Goal: Task Accomplishment & Management: Use online tool/utility

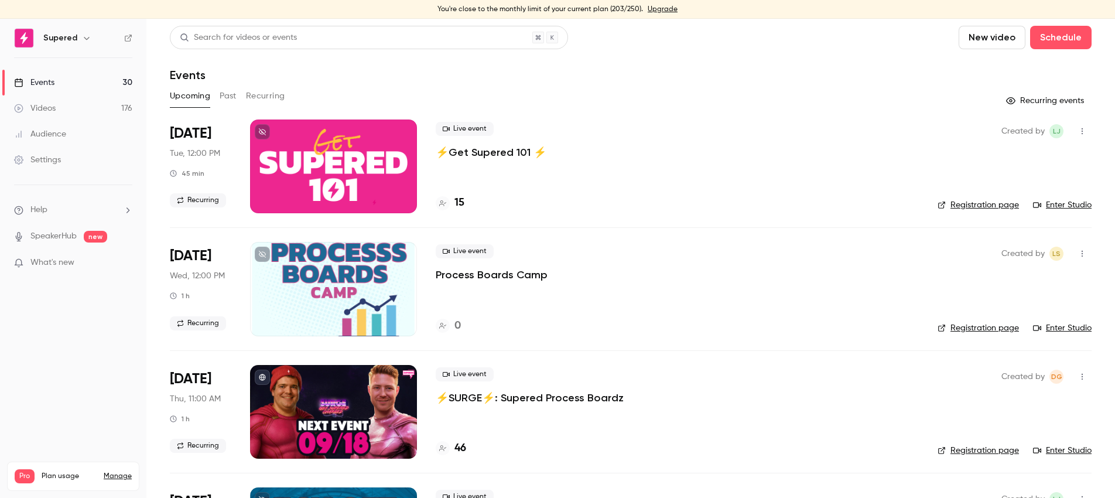
click at [660, 12] on link "Upgrade" at bounding box center [663, 9] width 30 height 9
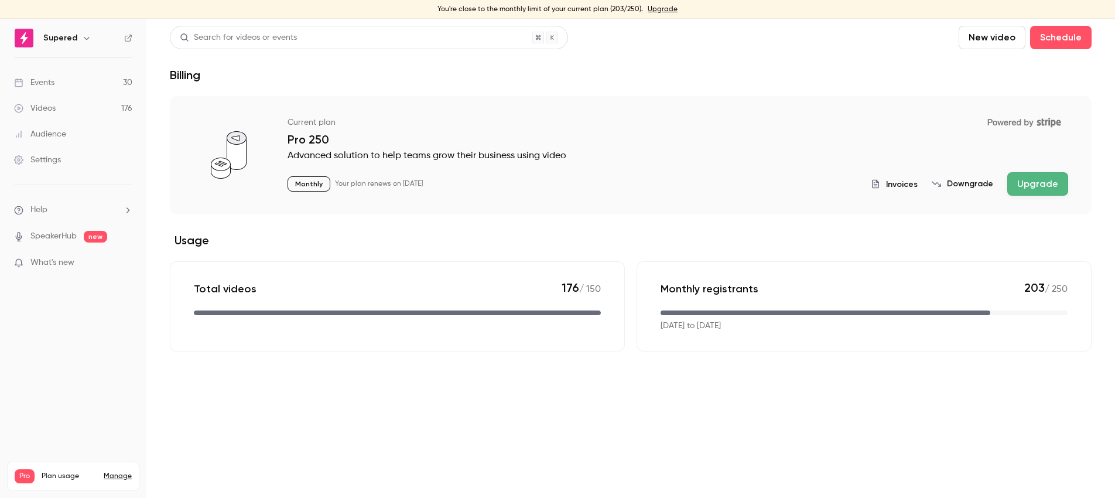
click at [76, 39] on div "Supered" at bounding box center [78, 38] width 71 height 14
click at [88, 41] on icon "button" at bounding box center [86, 37] width 9 height 9
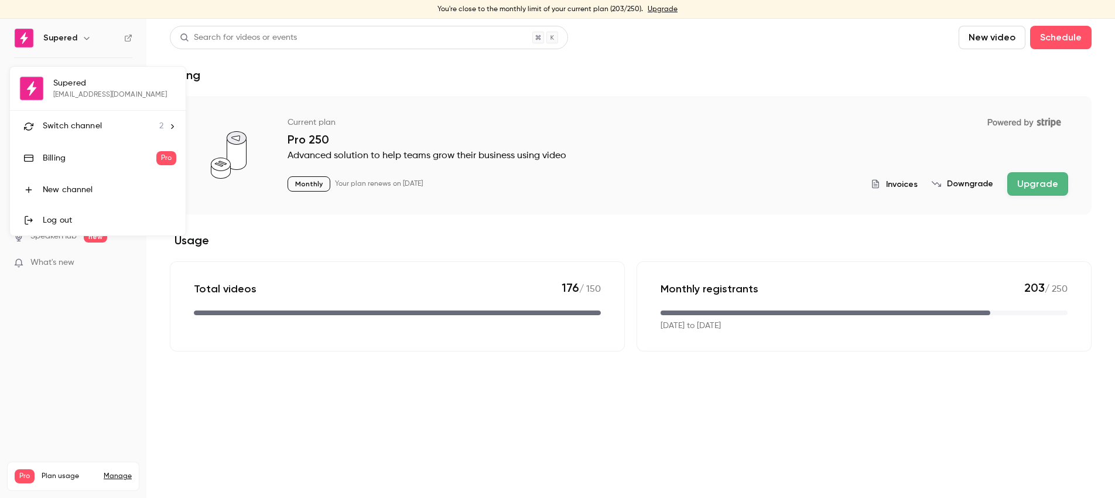
click at [72, 89] on div "Supered [EMAIL_ADDRESS][DOMAIN_NAME] Switch channel 2 Billing Pro New channel L…" at bounding box center [98, 151] width 176 height 169
drag, startPoint x: 42, startPoint y: 92, endPoint x: 54, endPoint y: 26, distance: 66.7
click at [41, 86] on div "Supered [EMAIL_ADDRESS][DOMAIN_NAME] Switch channel 2 Billing Pro New channel L…" at bounding box center [98, 151] width 176 height 169
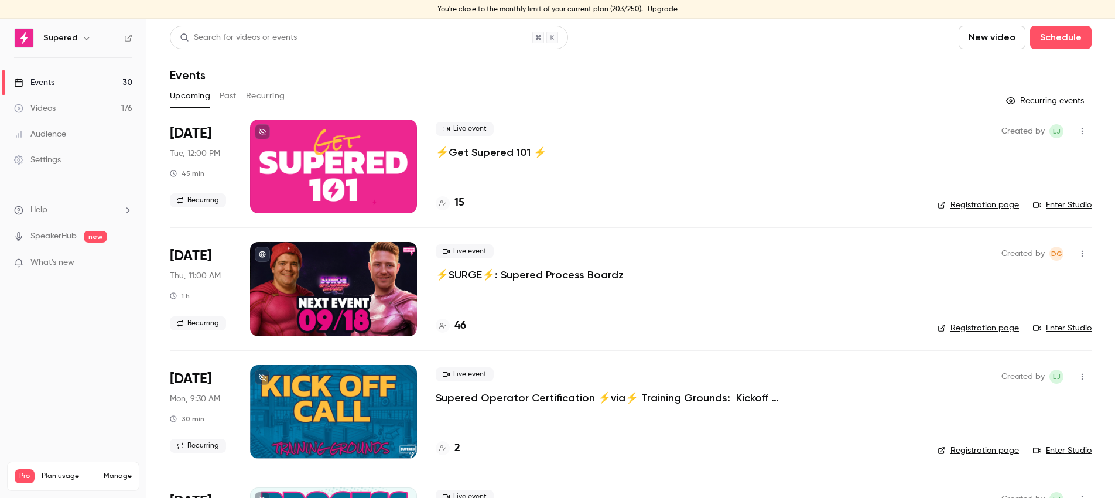
click at [462, 204] on h4 "15" at bounding box center [460, 203] width 10 height 16
drag, startPoint x: 229, startPoint y: 97, endPoint x: 330, endPoint y: 91, distance: 100.9
click at [231, 97] on button "Past" at bounding box center [228, 96] width 17 height 19
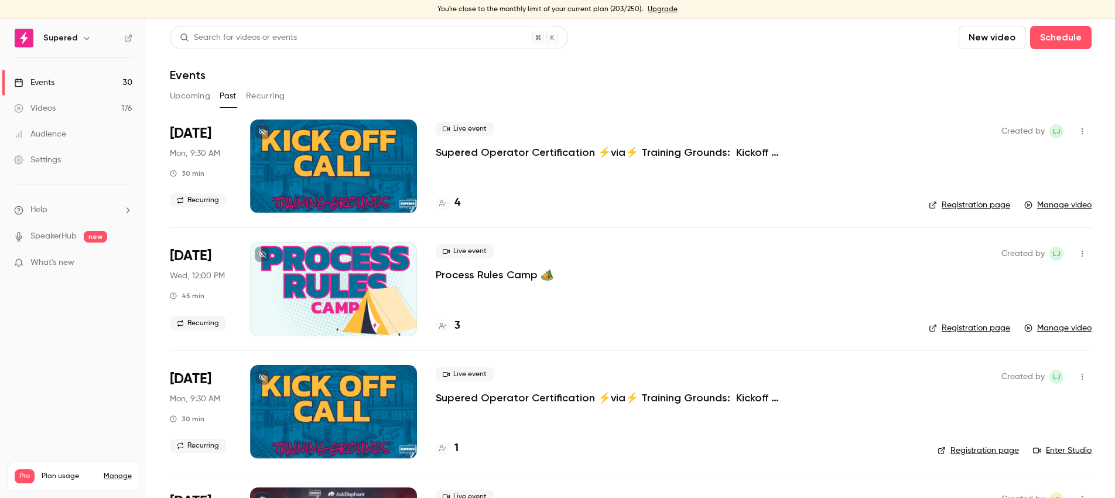
click at [358, 162] on div at bounding box center [333, 166] width 167 height 94
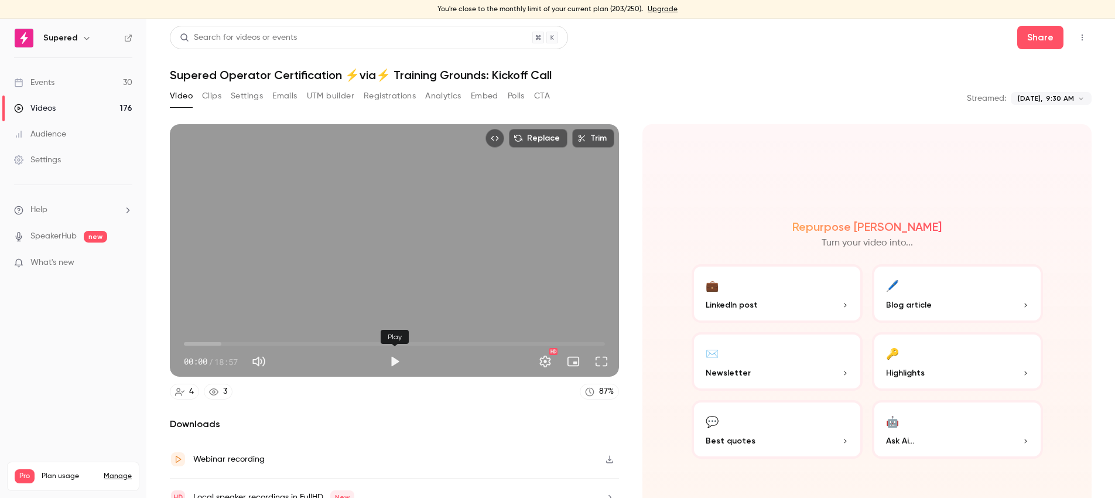
click at [396, 367] on button "Play" at bounding box center [394, 361] width 23 height 23
click at [371, 342] on span "08:23" at bounding box center [394, 343] width 421 height 19
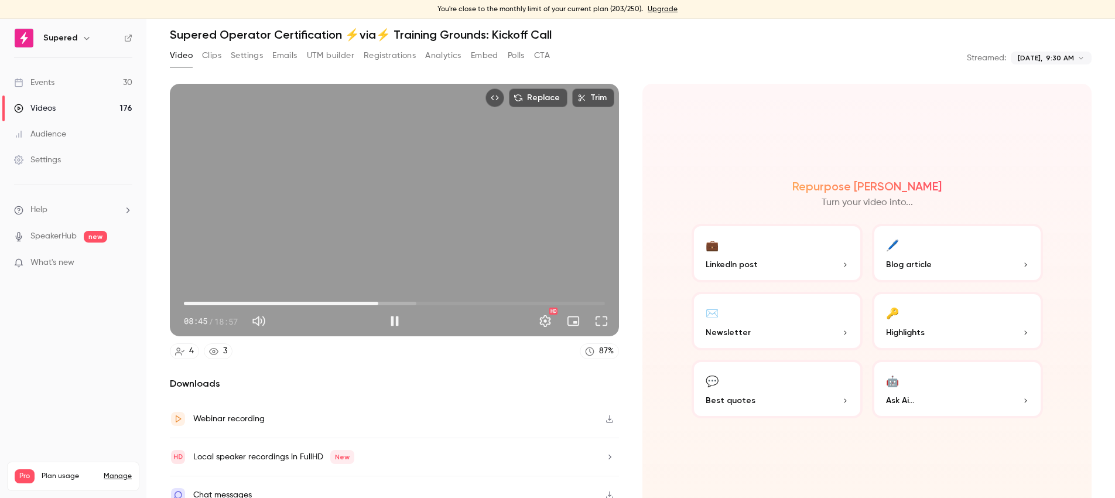
scroll to position [36, 0]
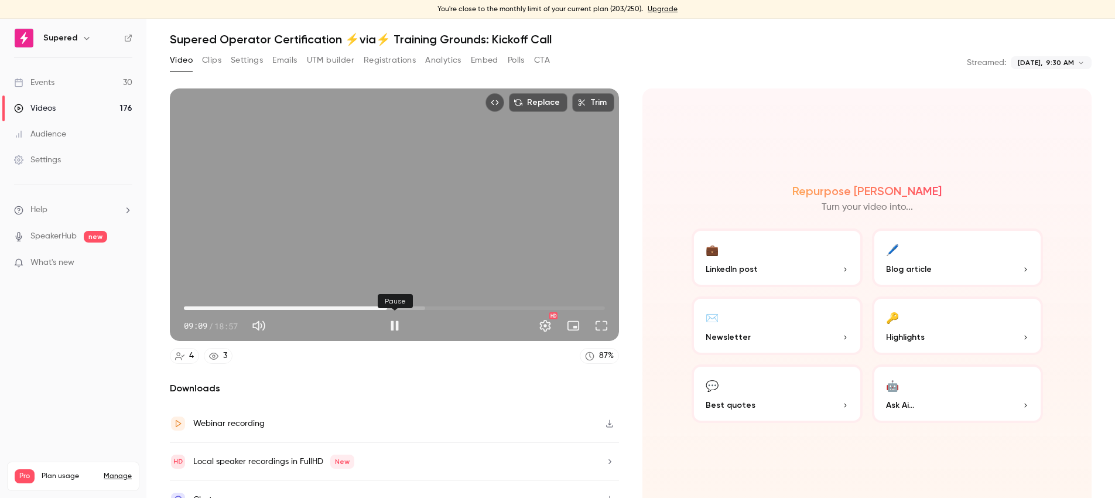
click at [403, 327] on button "Pause" at bounding box center [394, 325] width 23 height 23
click at [383, 309] on span "08:58" at bounding box center [383, 308] width 4 height 4
click at [398, 324] on button "Play" at bounding box center [394, 325] width 23 height 23
click at [397, 324] on button "Pause" at bounding box center [394, 325] width 23 height 23
click at [382, 308] on span "08:59" at bounding box center [384, 308] width 4 height 4
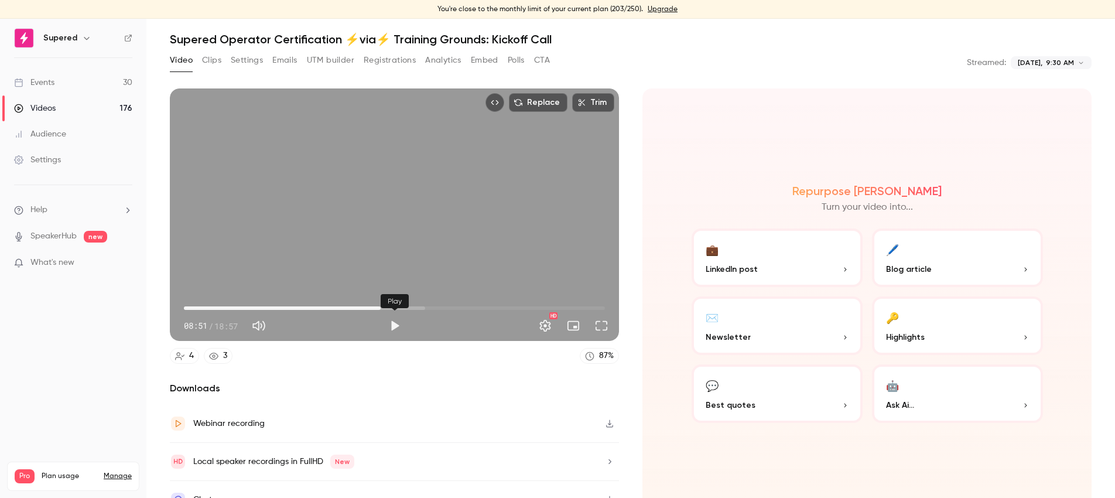
click at [397, 329] on button "Play" at bounding box center [394, 325] width 23 height 23
click at [392, 327] on button "Pause" at bounding box center [394, 325] width 23 height 23
click at [395, 324] on button "Play" at bounding box center [394, 325] width 23 height 23
click at [395, 324] on button "Pause" at bounding box center [394, 325] width 23 height 23
type input "*****"
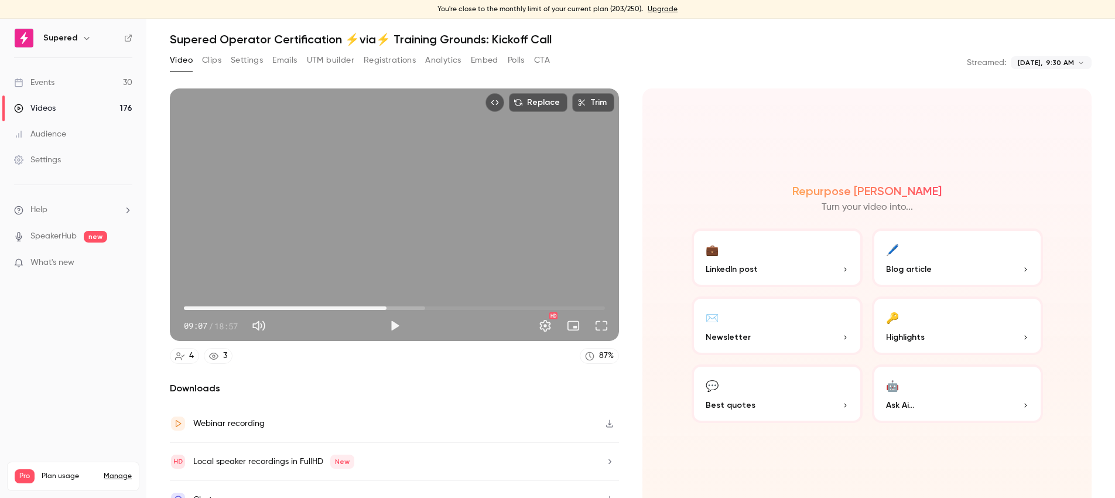
click at [210, 60] on button "Clips" at bounding box center [211, 60] width 19 height 19
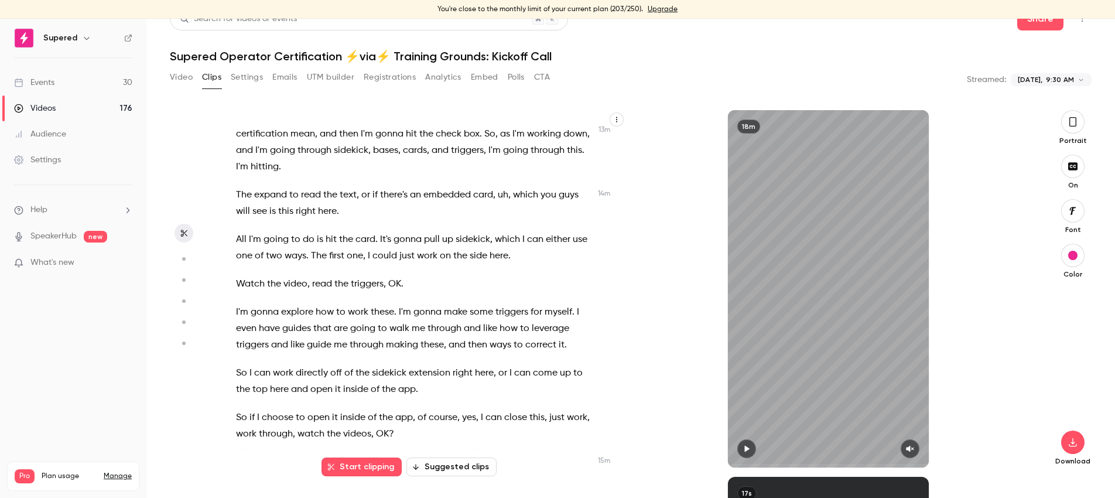
scroll to position [3885, 0]
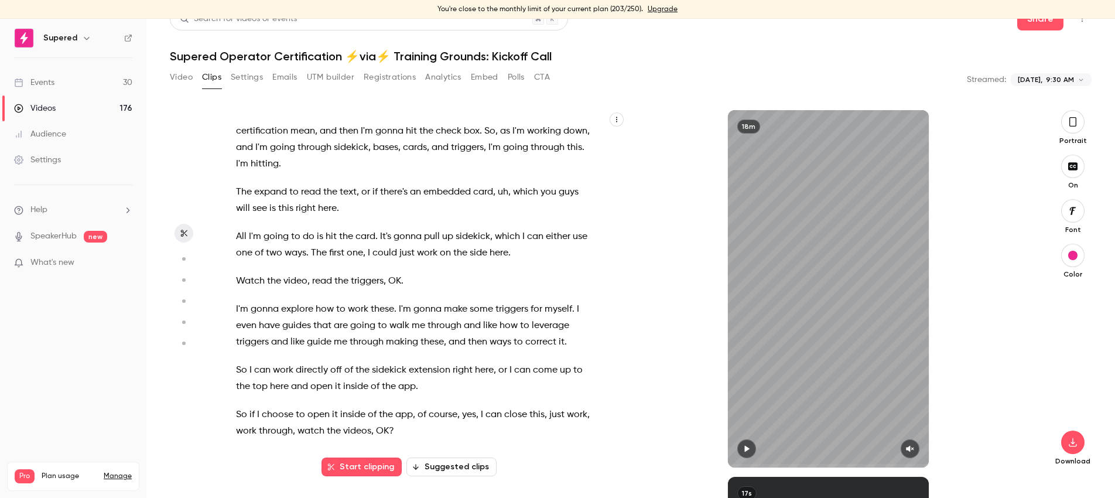
click at [616, 119] on icon "button" at bounding box center [616, 119] width 7 height 7
click at [652, 159] on div at bounding box center [557, 249] width 1115 height 498
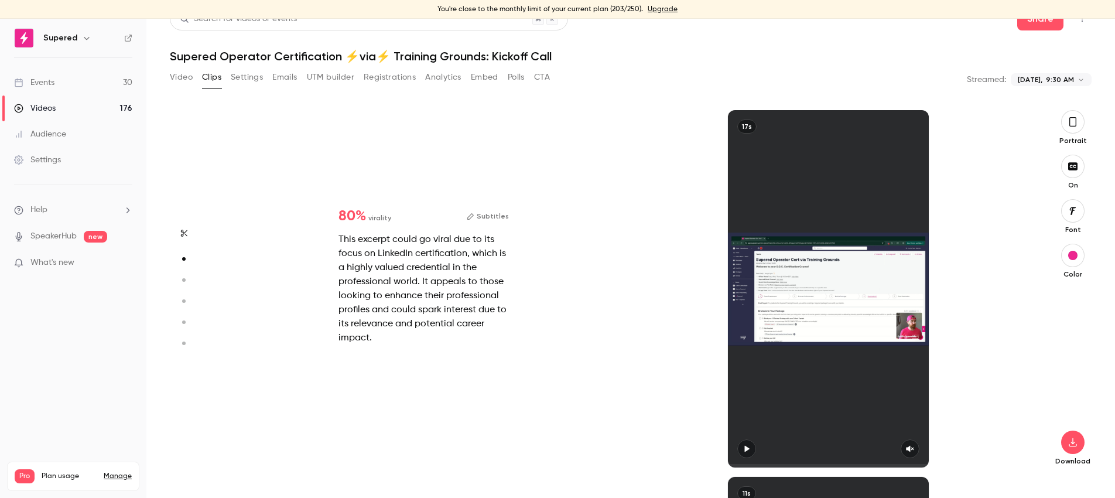
scroll to position [0, 0]
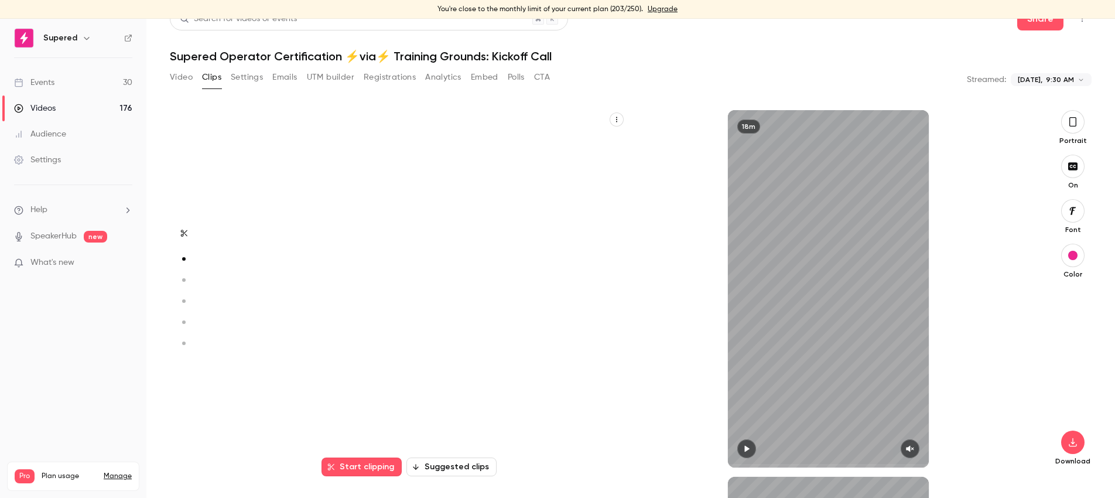
type input "*"
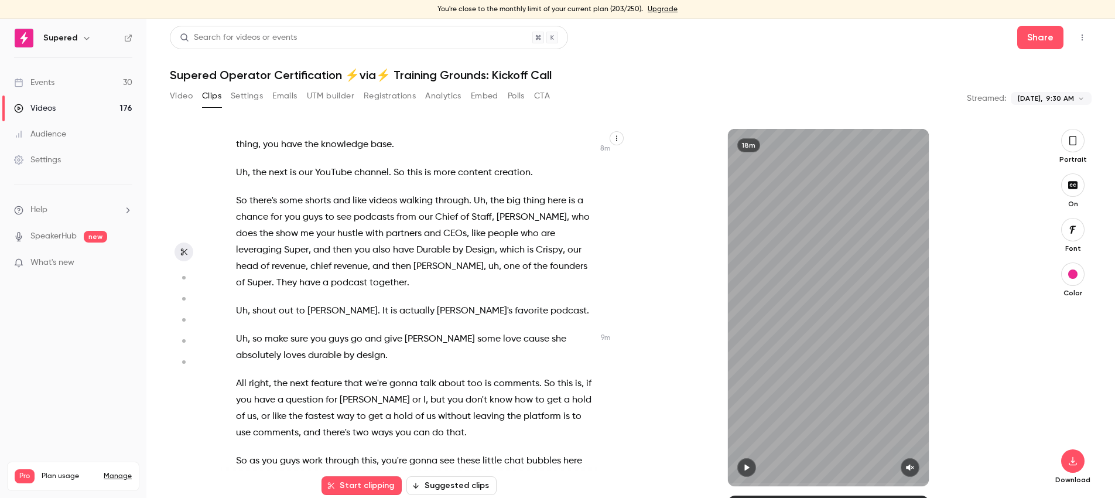
scroll to position [2305, 0]
click at [257, 312] on span "shout" at bounding box center [264, 312] width 24 height 16
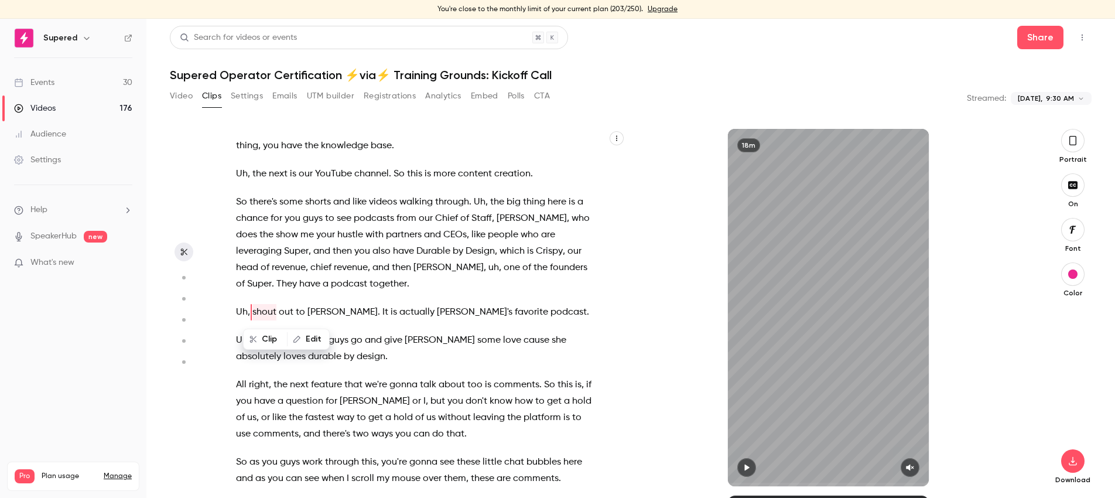
scroll to position [2304, 0]
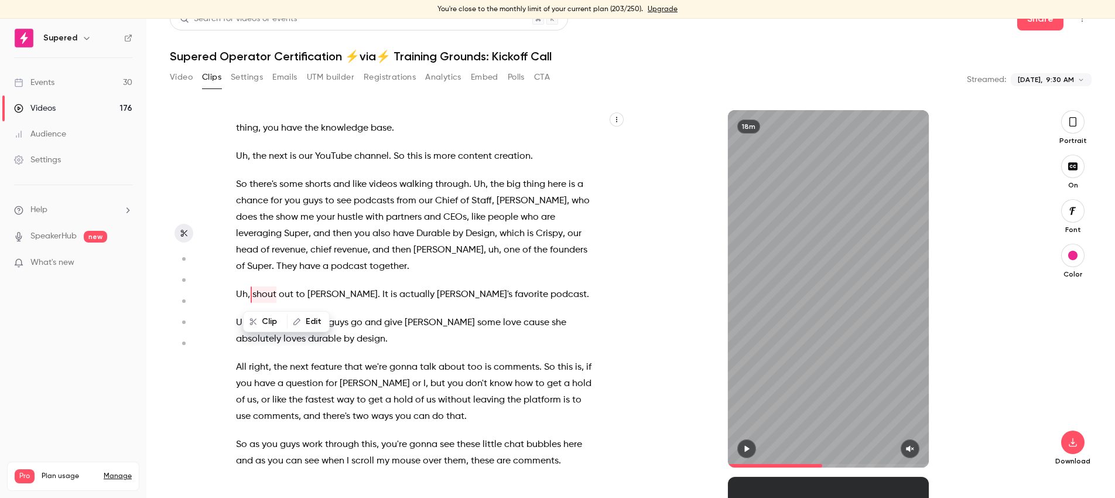
click at [265, 319] on button "Clip" at bounding box center [265, 321] width 42 height 19
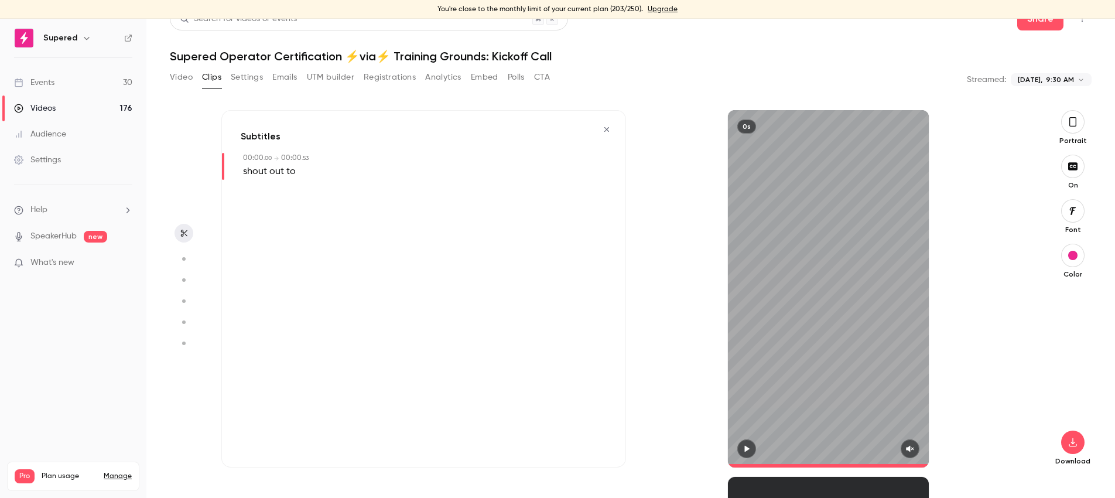
type input "*"
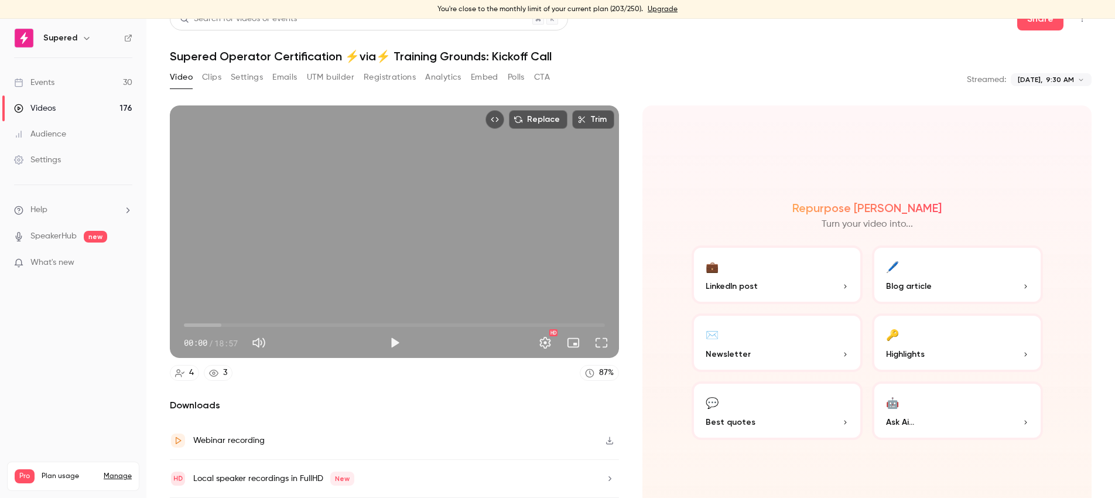
click at [215, 71] on button "Clips" at bounding box center [211, 77] width 19 height 19
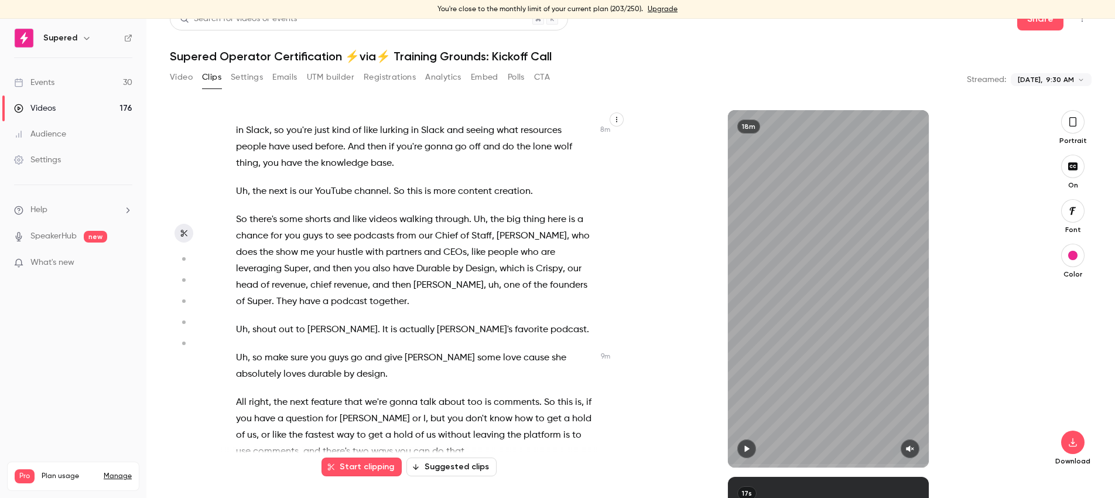
scroll to position [2313, 0]
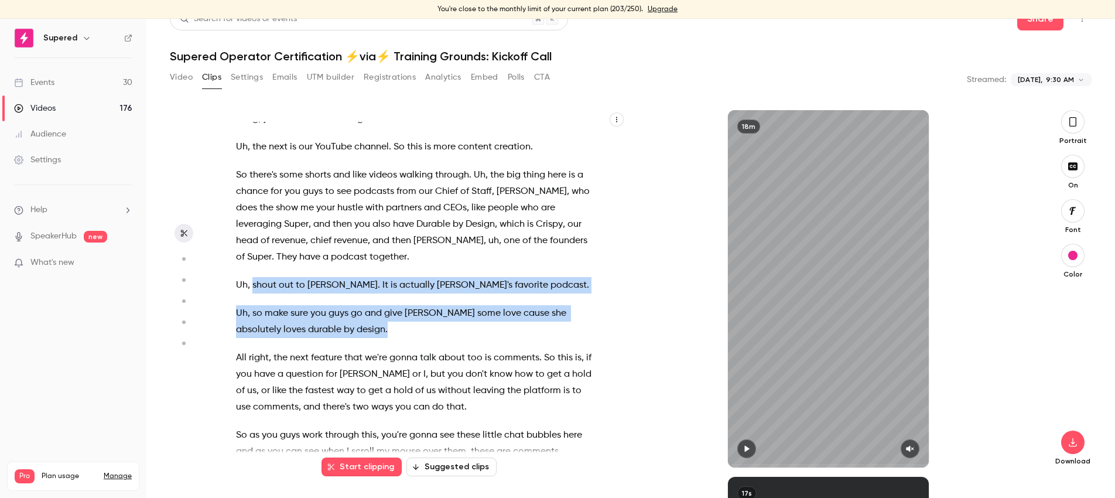
drag, startPoint x: 254, startPoint y: 283, endPoint x: 342, endPoint y: 325, distance: 97.5
click at [341, 325] on div "What is going on ? Good morning or afternoon , wherever you guys are at . Welco…" at bounding box center [420, 295] width 399 height 346
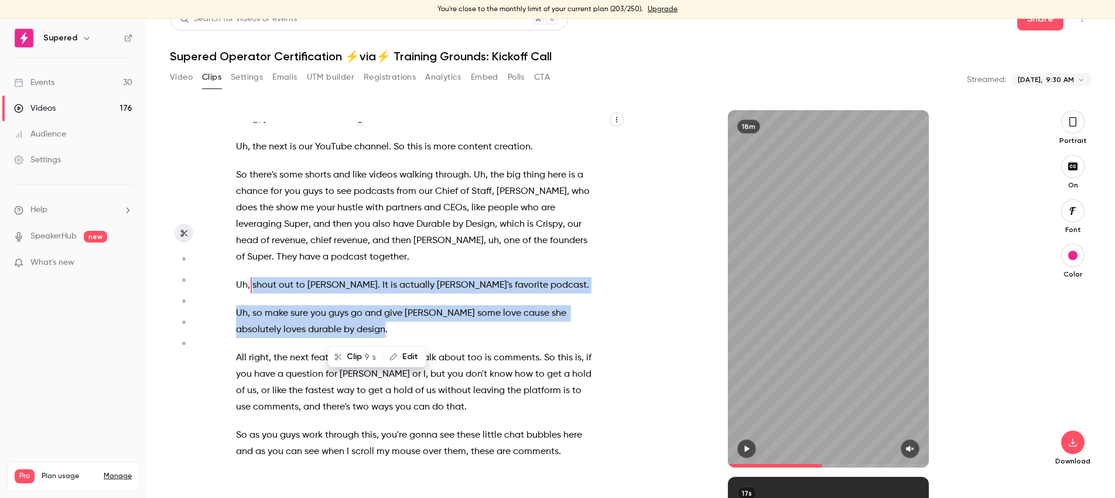
scroll to position [2304, 0]
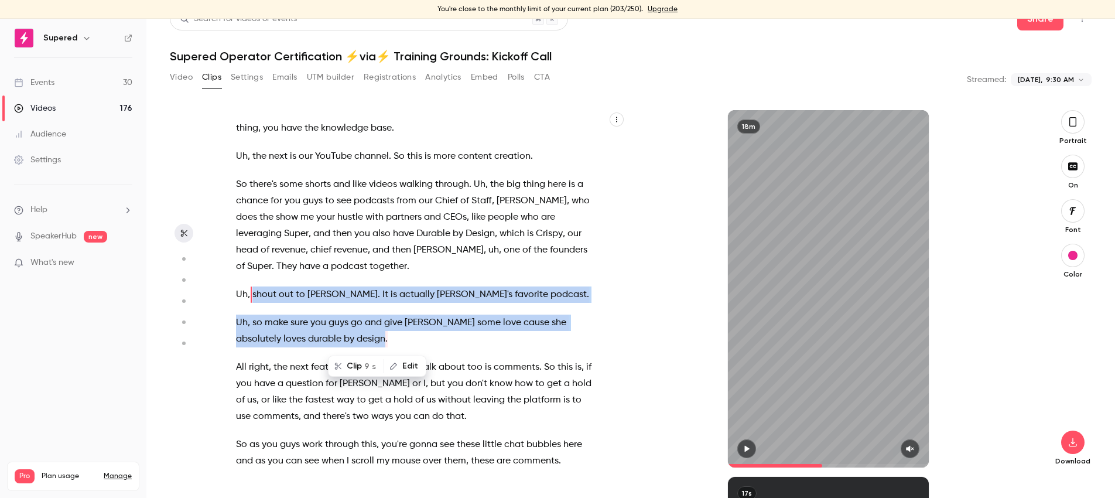
click at [747, 446] on icon "button" at bounding box center [746, 449] width 9 height 8
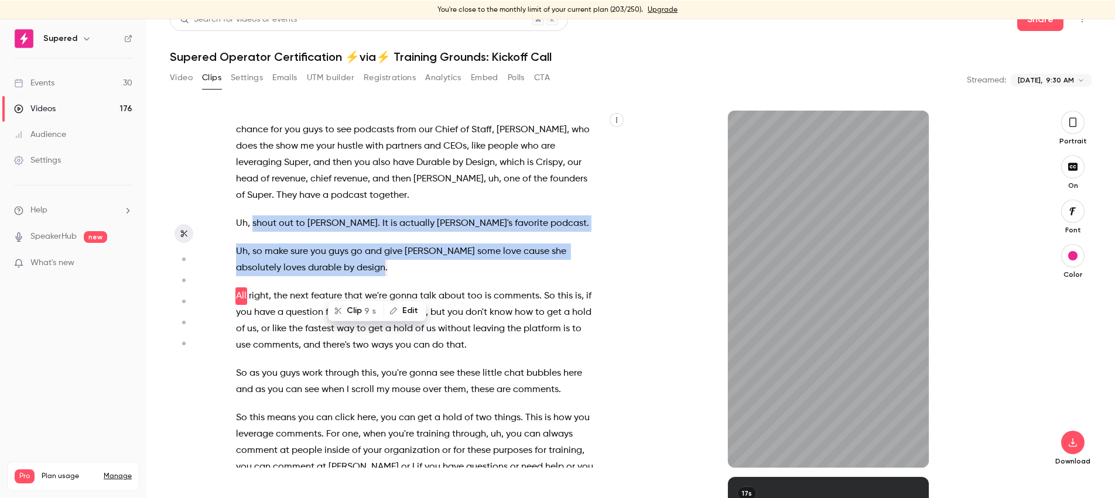
scroll to position [2376, 0]
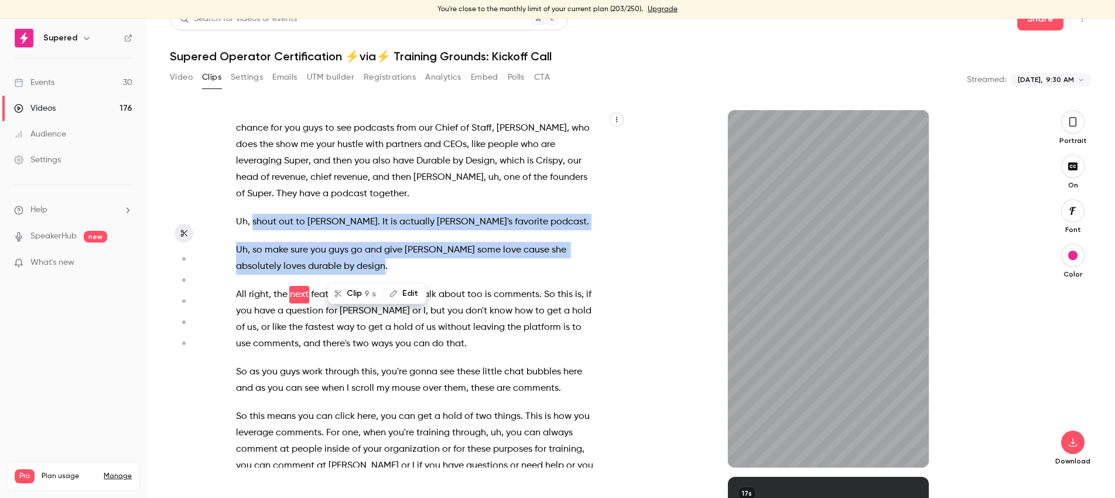
click at [346, 290] on button "Clip 9 s" at bounding box center [356, 293] width 54 height 19
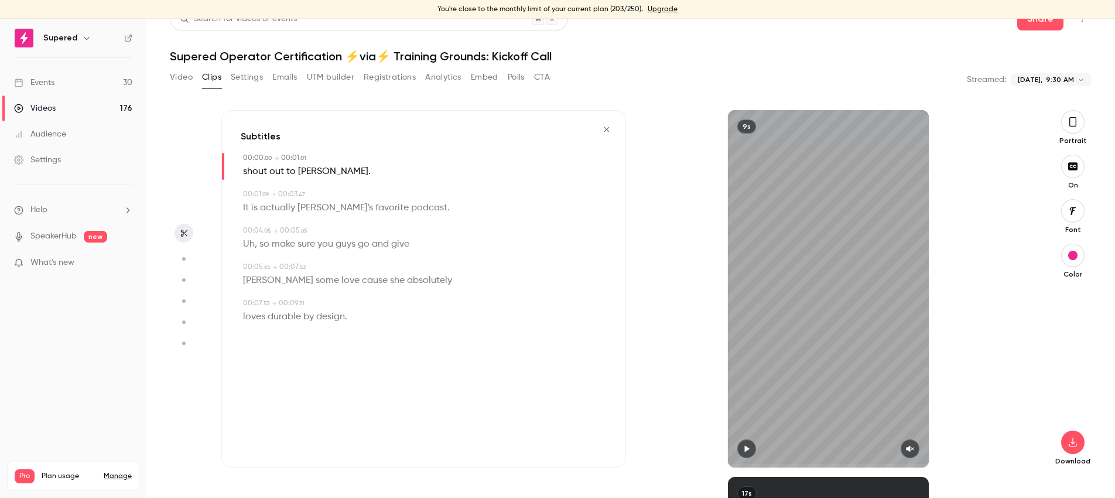
click at [743, 450] on icon "button" at bounding box center [746, 449] width 9 height 8
click at [907, 446] on icon "button" at bounding box center [910, 449] width 9 height 8
click at [1075, 444] on icon "button" at bounding box center [1073, 442] width 14 height 9
type input "***"
